Goal: Find specific page/section: Find specific page/section

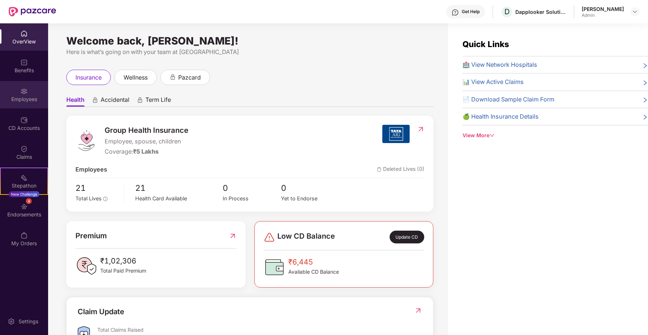
click at [19, 90] on div "Employees" at bounding box center [24, 94] width 48 height 27
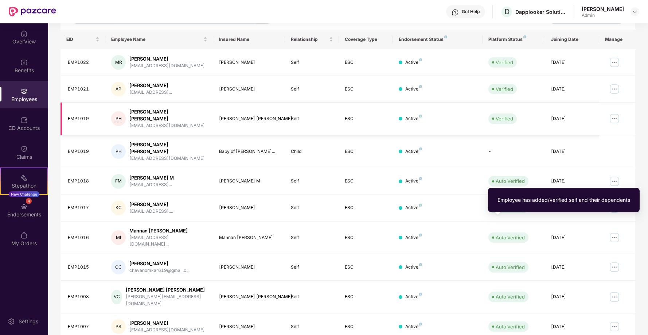
scroll to position [113, 0]
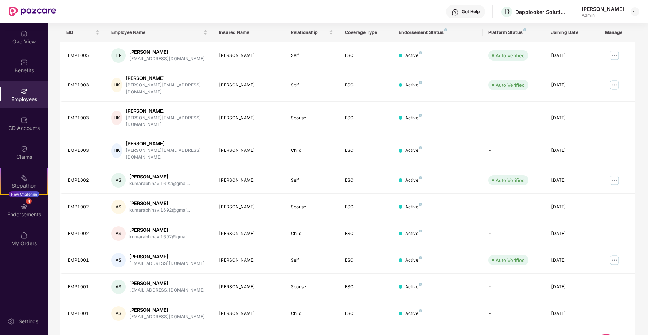
click at [617, 334] on link "3" at bounding box center [618, 339] width 12 height 11
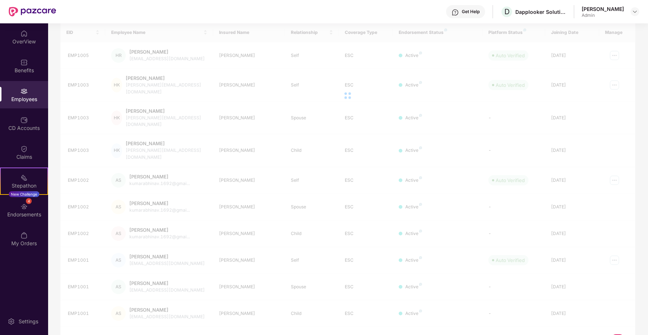
scroll to position [23, 0]
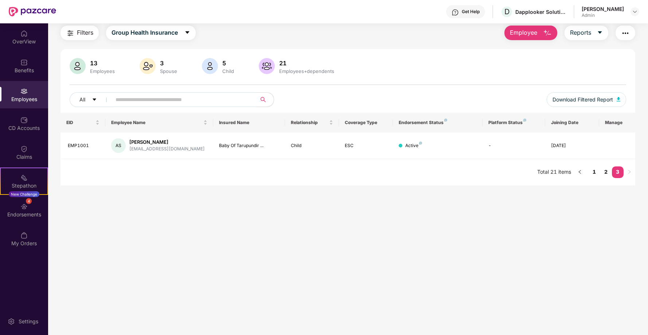
click at [595, 320] on main "Employees Filters Group Health Insurance Employee Reports 13 Employees 3 Spouse…" at bounding box center [348, 167] width 600 height 335
click at [595, 173] on link "1" at bounding box center [595, 171] width 12 height 11
